Goal: Information Seeking & Learning: Compare options

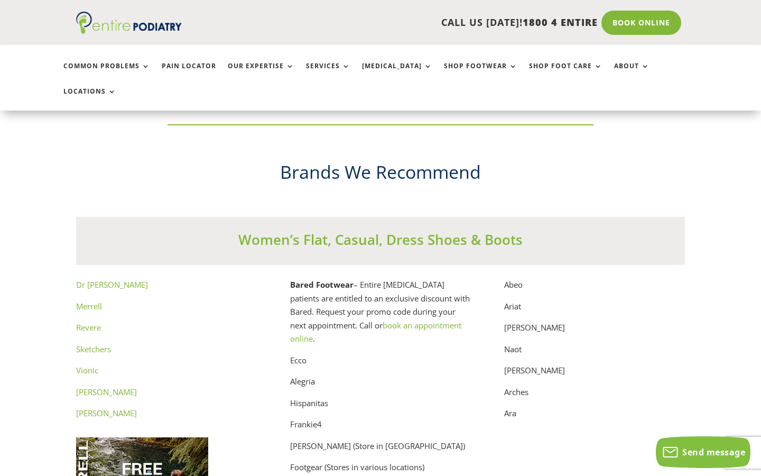
scroll to position [5265, 0]
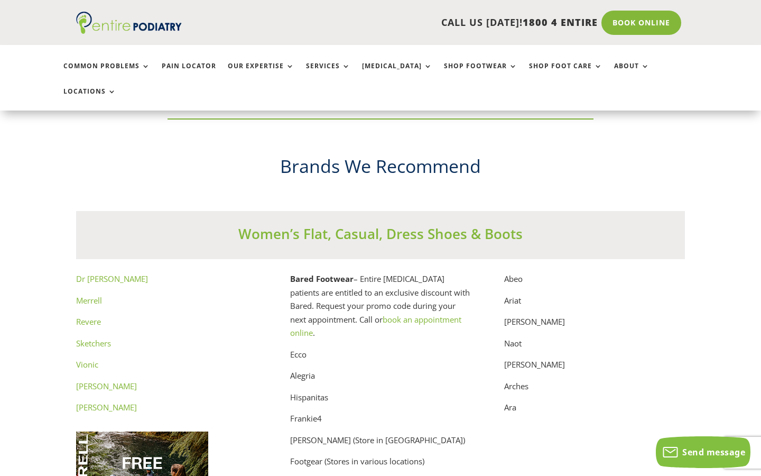
click at [90, 273] on link "Dr Comfort" at bounding box center [112, 278] width 72 height 11
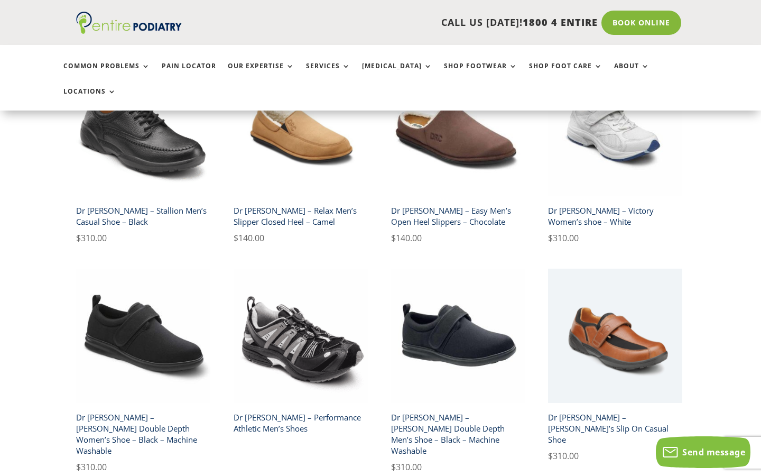
scroll to position [1616, 0]
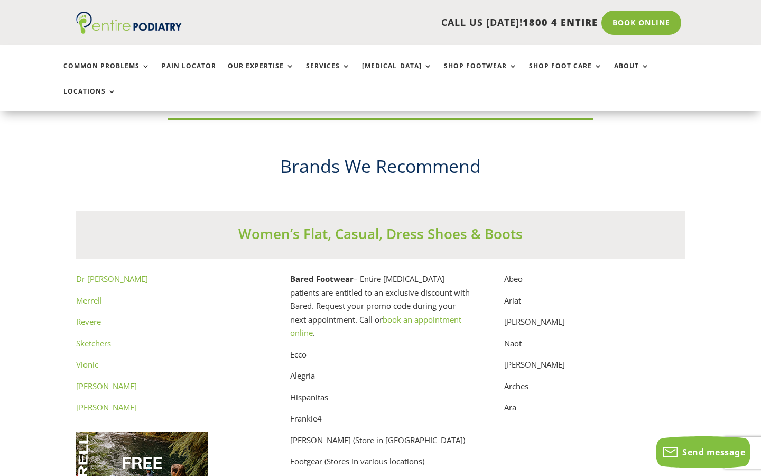
click at [90, 295] on link "Merrell" at bounding box center [89, 300] width 26 height 11
click at [95, 316] on link "Revere" at bounding box center [88, 321] width 25 height 11
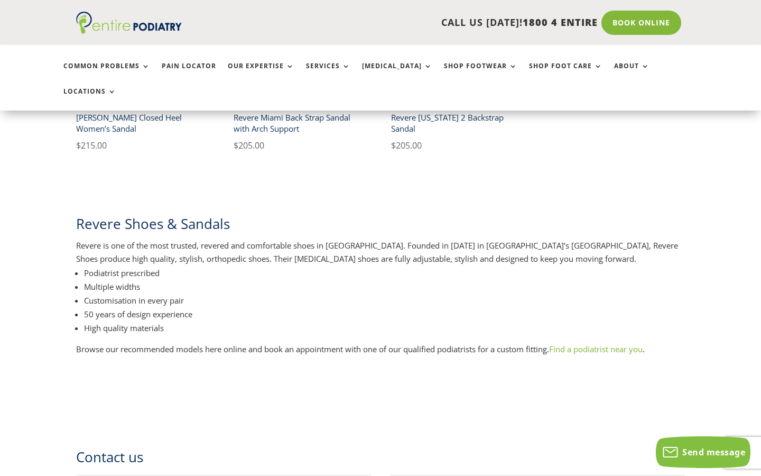
scroll to position [411, 0]
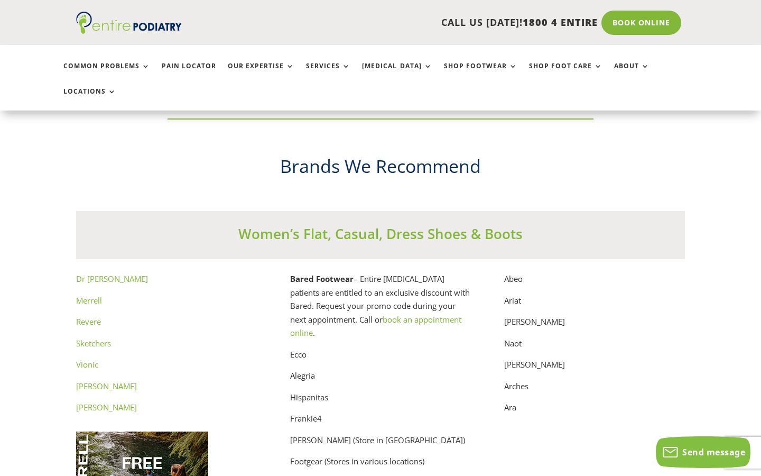
click at [92, 359] on link "Vionic" at bounding box center [87, 364] width 22 height 11
click at [104, 381] on link "[PERSON_NAME]" at bounding box center [106, 386] width 61 height 11
